Goal: Find specific page/section: Find specific page/section

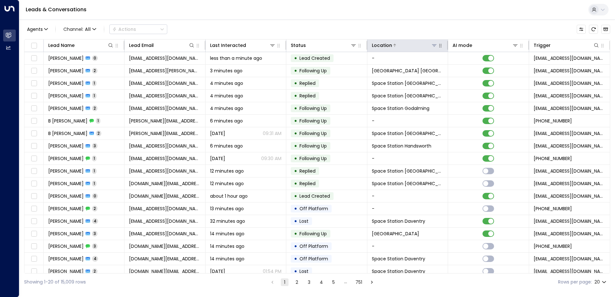
click at [433, 45] on icon at bounding box center [434, 45] width 5 height 5
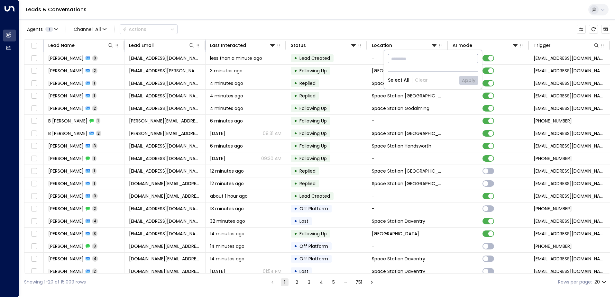
click at [410, 61] on input "text" at bounding box center [433, 59] width 90 height 12
click at [433, 45] on icon at bounding box center [434, 45] width 5 height 5
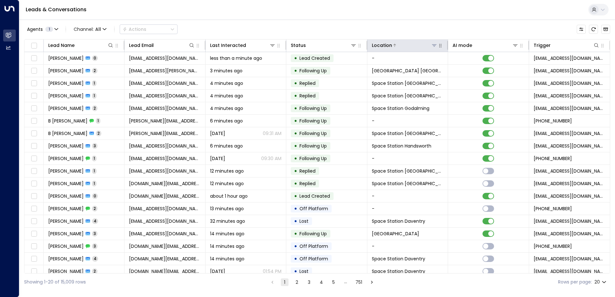
click at [433, 45] on icon at bounding box center [434, 45] width 5 height 5
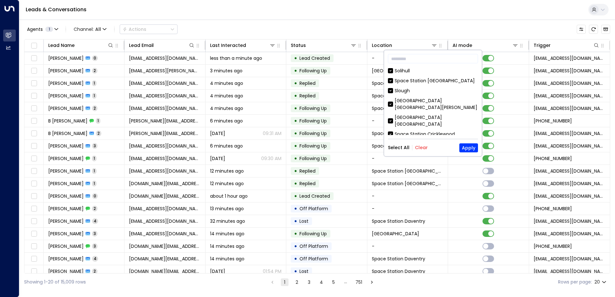
click at [416, 149] on button "Clear" at bounding box center [421, 147] width 13 height 5
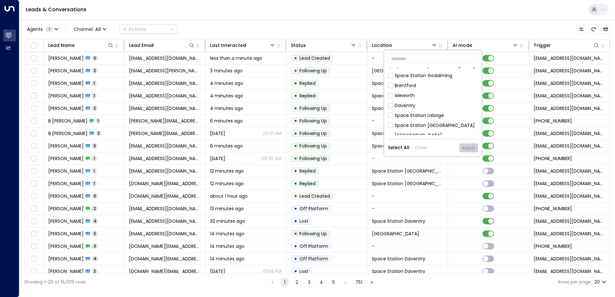
scroll to position [368, 0]
click at [426, 106] on div "Space Station [GEOGRAPHIC_DATA]" at bounding box center [435, 109] width 80 height 7
click at [469, 148] on button "Apply" at bounding box center [468, 147] width 19 height 9
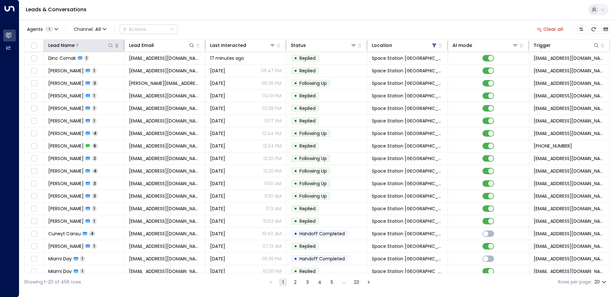
click at [108, 46] on icon at bounding box center [110, 45] width 5 height 5
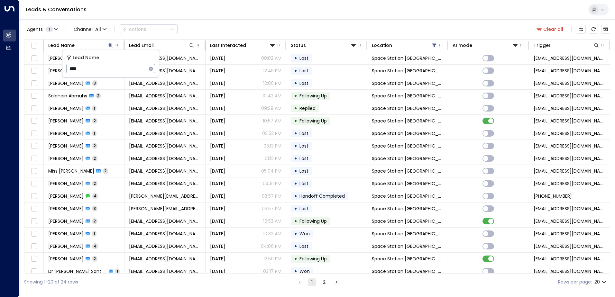
type input "*****"
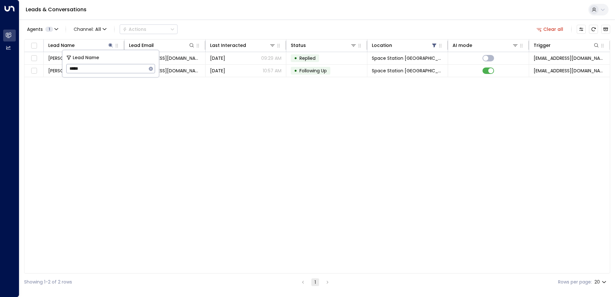
click at [163, 144] on div "Lead Name Lead Email Last Interacted Status Location AI mode Trigger [PERSON_NA…" at bounding box center [317, 156] width 586 height 235
click at [217, 115] on div "Lead Name Lead Email Last Interacted Status Location AI mode Trigger [PERSON_NA…" at bounding box center [317, 156] width 586 height 235
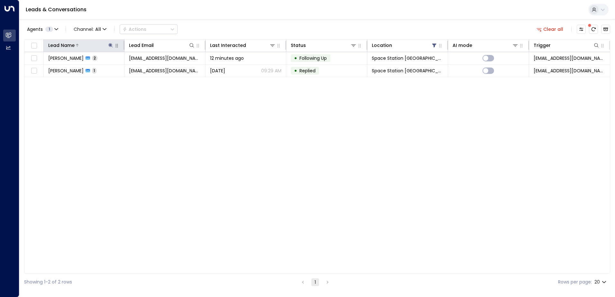
click at [111, 45] on icon at bounding box center [111, 45] width 4 height 4
click at [100, 150] on div "Lead Name Lead Email Last Interacted Status Location AI mode Trigger [PERSON_NA…" at bounding box center [317, 156] width 586 height 235
